Goal: Transaction & Acquisition: Purchase product/service

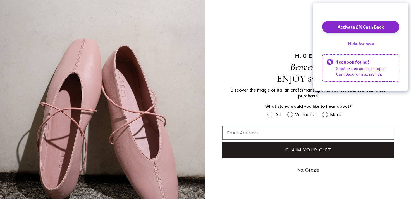
click at [359, 47] on button "Hide for now" at bounding box center [361, 43] width 35 height 12
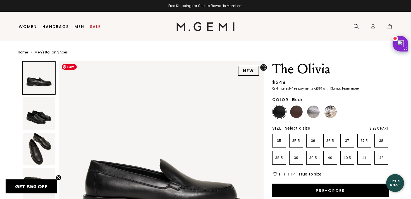
scroll to position [142, 0]
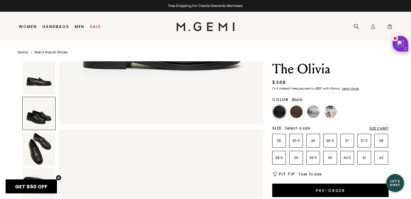
click at [45, 121] on div at bounding box center [38, 113] width 33 height 33
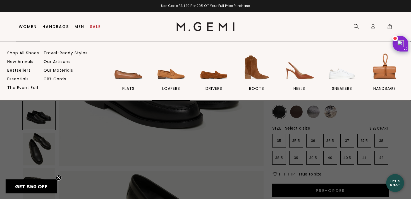
click at [167, 82] on img at bounding box center [171, 67] width 31 height 31
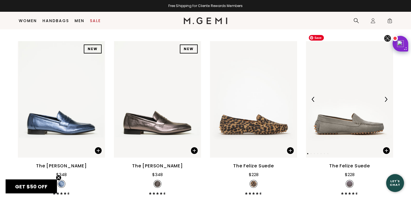
scroll to position [638, 0]
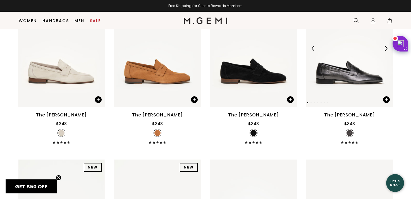
click at [368, 74] on img at bounding box center [349, 48] width 87 height 116
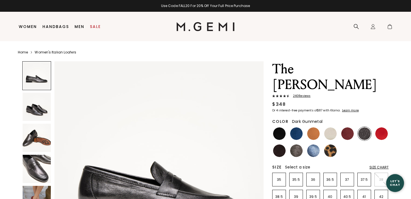
scroll to position [95, 0]
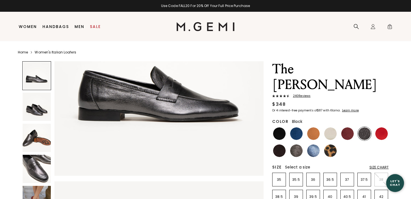
click at [285, 127] on img at bounding box center [279, 133] width 13 height 13
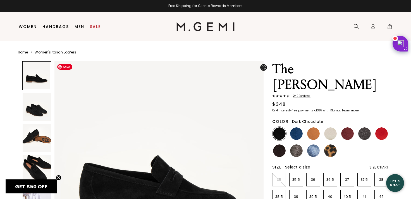
click at [280, 144] on img at bounding box center [279, 150] width 13 height 13
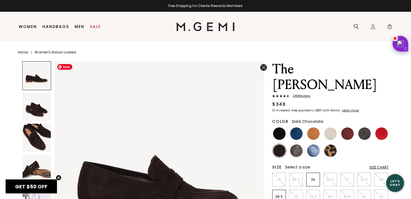
scroll to position [95, 0]
